Goal: Task Accomplishment & Management: Manage account settings

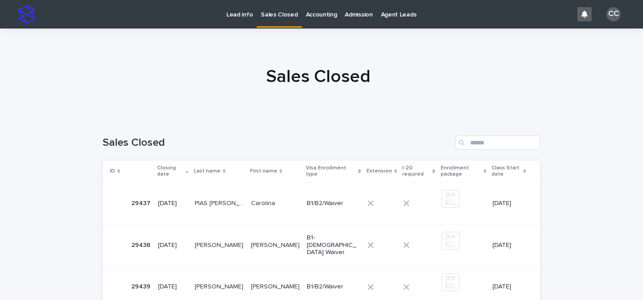
click at [242, 14] on p "Lead info" at bounding box center [239, 9] width 26 height 19
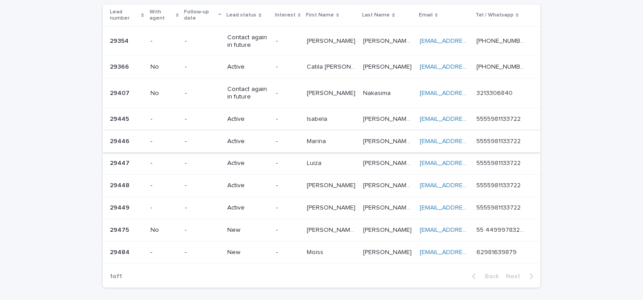
scroll to position [132, 0]
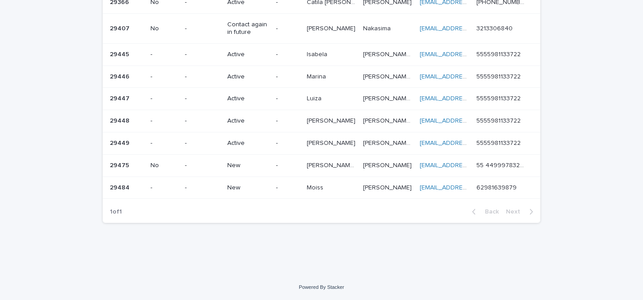
click at [260, 169] on p "New" at bounding box center [247, 166] width 41 height 8
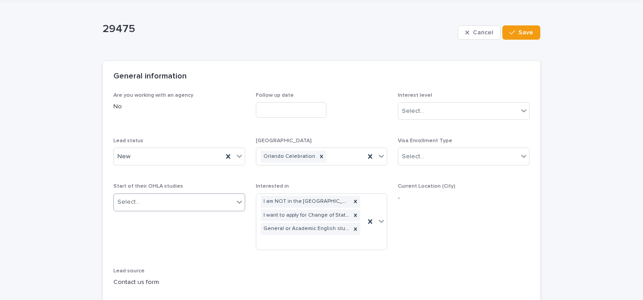
scroll to position [75, 0]
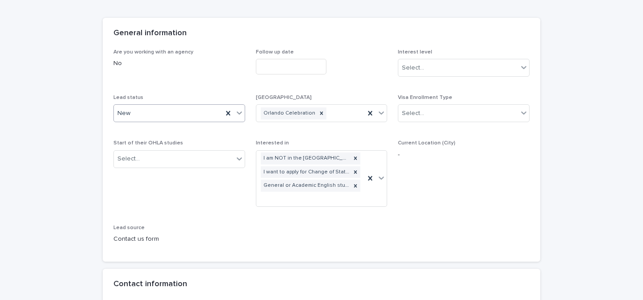
click at [238, 112] on icon at bounding box center [239, 112] width 9 height 9
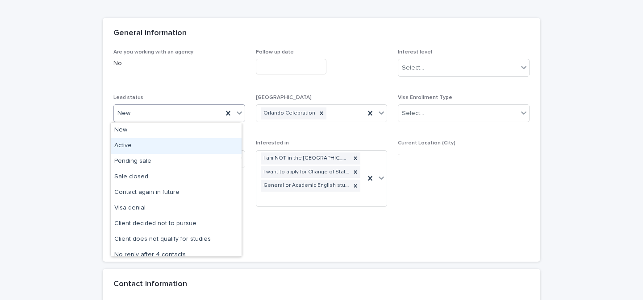
click at [154, 143] on div "Active" at bounding box center [176, 146] width 131 height 16
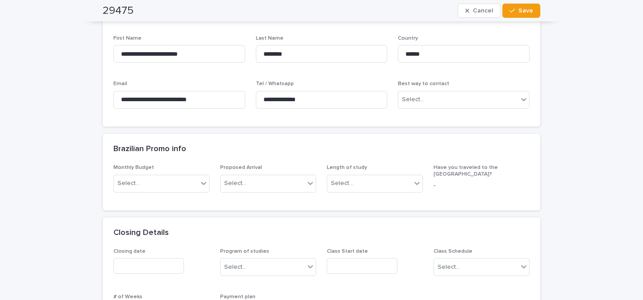
scroll to position [324, 0]
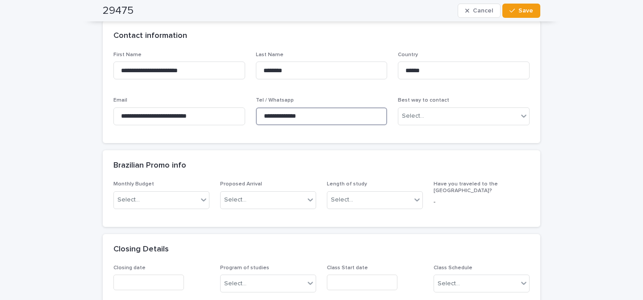
click at [269, 124] on input "**********" at bounding box center [322, 117] width 132 height 18
click at [270, 124] on input "**********" at bounding box center [322, 117] width 132 height 18
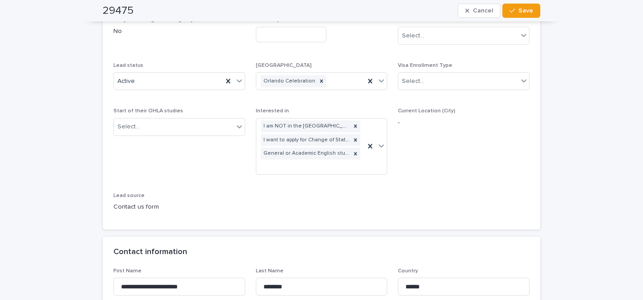
scroll to position [119, 0]
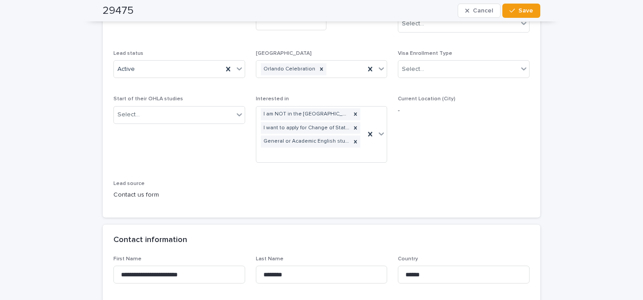
click at [518, 10] on span "Save" at bounding box center [525, 11] width 15 height 6
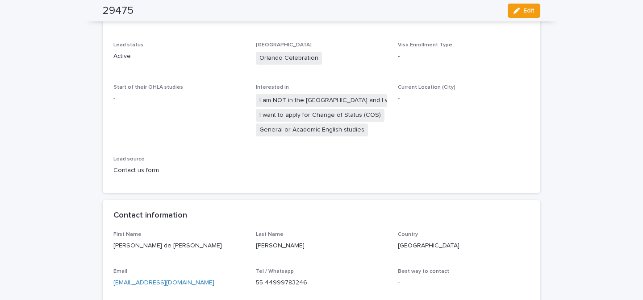
scroll to position [0, 0]
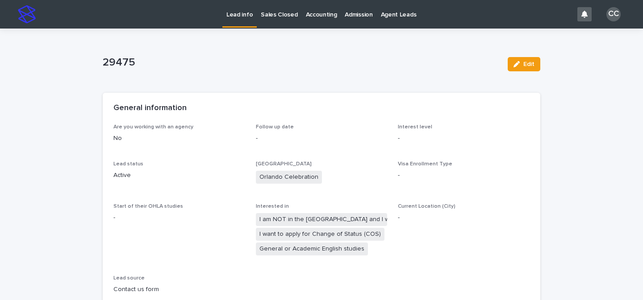
click at [236, 15] on p "Lead info" at bounding box center [239, 9] width 26 height 19
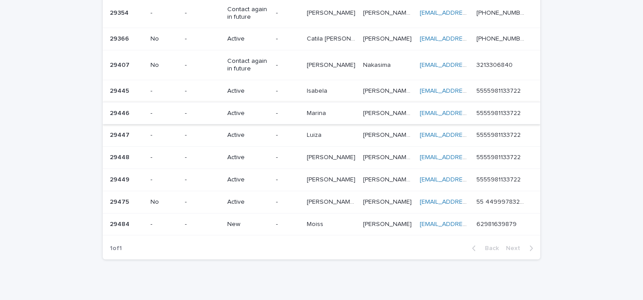
scroll to position [107, 0]
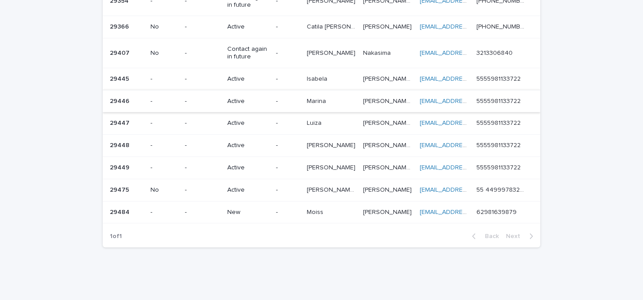
click at [258, 215] on p "New" at bounding box center [247, 213] width 41 height 8
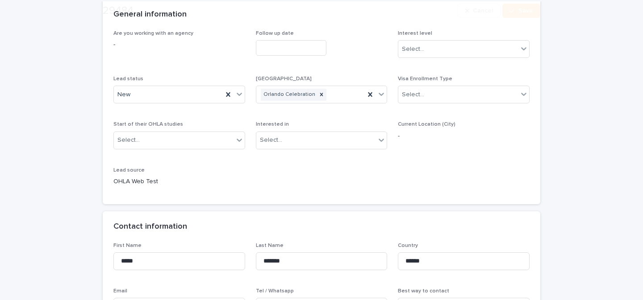
scroll to position [136, 0]
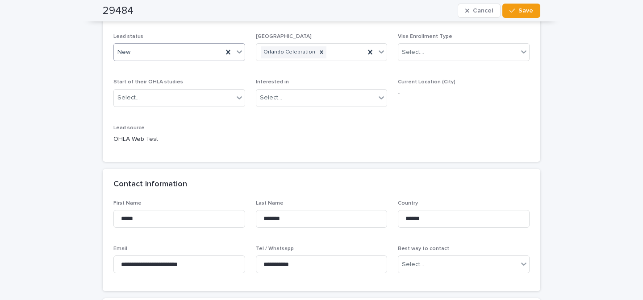
click at [236, 51] on icon at bounding box center [239, 51] width 9 height 9
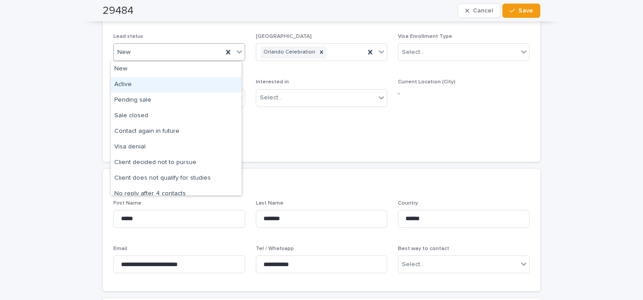
click at [157, 86] on div "Active" at bounding box center [176, 85] width 131 height 16
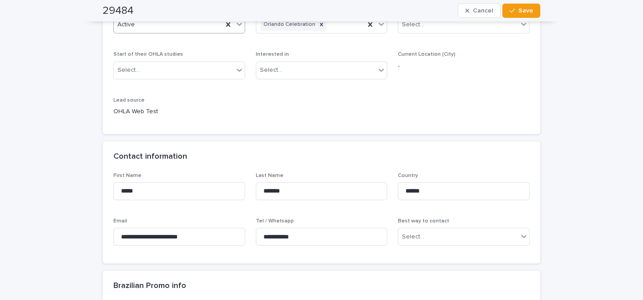
scroll to position [213, 0]
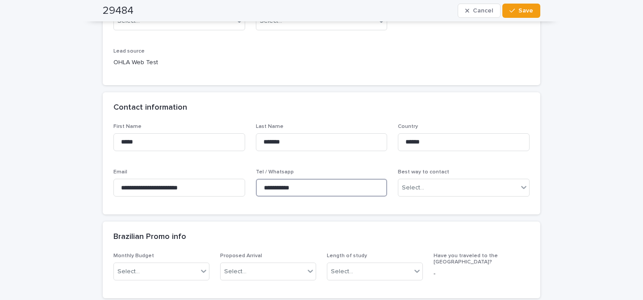
click at [307, 193] on input "**********" at bounding box center [322, 188] width 132 height 18
click at [526, 10] on span "Save" at bounding box center [525, 11] width 15 height 6
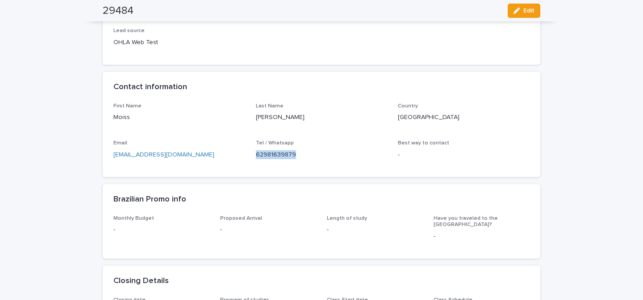
drag, startPoint x: 304, startPoint y: 154, endPoint x: 249, endPoint y: 155, distance: 55.4
click at [249, 155] on div "First Name [PERSON_NAME] Last Name [PERSON_NAME] Country [GEOGRAPHIC_DATA] Emai…" at bounding box center [321, 134] width 416 height 63
copy p "62981639879"
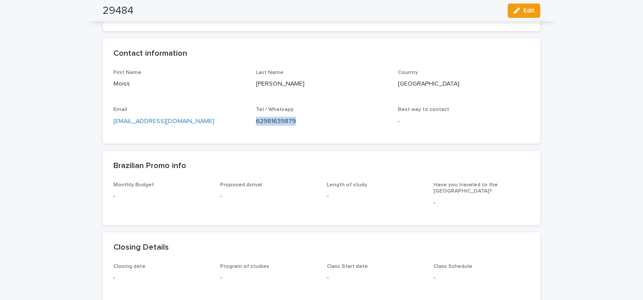
scroll to position [230, 0]
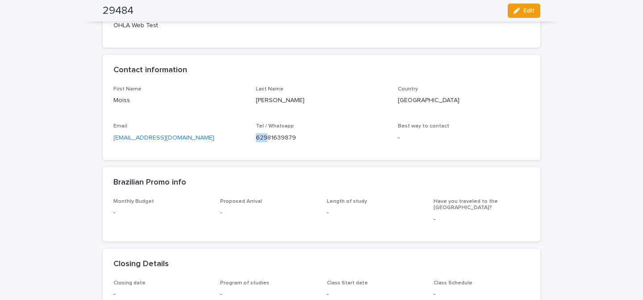
drag, startPoint x: 262, startPoint y: 137, endPoint x: 251, endPoint y: 139, distance: 11.3
click at [251, 139] on div "First Name [PERSON_NAME] Last Name [PERSON_NAME] Country [GEOGRAPHIC_DATA] Emai…" at bounding box center [321, 117] width 416 height 63
click at [316, 145] on div "Tel / Whatsapp [PHONE_NUMBER]" at bounding box center [322, 136] width 132 height 26
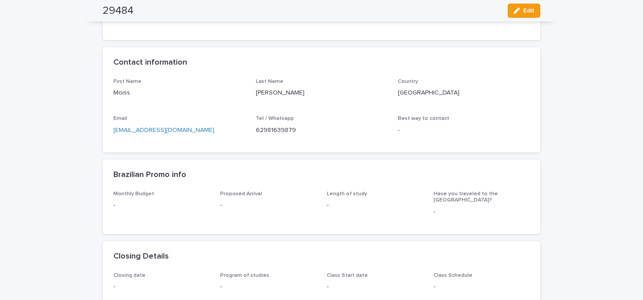
scroll to position [239, 0]
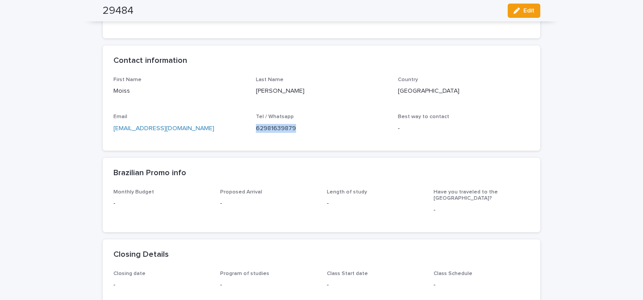
drag, startPoint x: 297, startPoint y: 128, endPoint x: 251, endPoint y: 133, distance: 45.7
click at [251, 133] on div "First Name [PERSON_NAME] Last Name [PERSON_NAME] Country [GEOGRAPHIC_DATA] Emai…" at bounding box center [321, 108] width 416 height 63
copy p "62981639879"
drag, startPoint x: 196, startPoint y: 128, endPoint x: 107, endPoint y: 131, distance: 89.3
click at [107, 131] on div "First Name [PERSON_NAME] Last Name [PERSON_NAME] Country [GEOGRAPHIC_DATA] Emai…" at bounding box center [321, 114] width 437 height 74
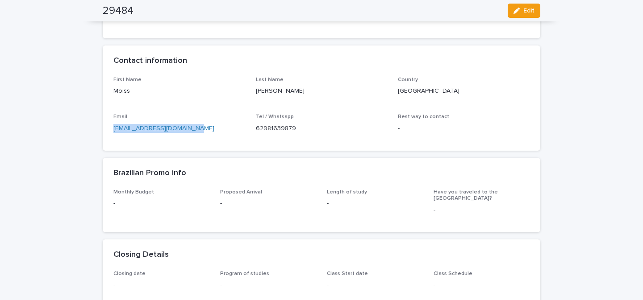
copy link "[EMAIL_ADDRESS][DOMAIN_NAME]"
